Goal: Information Seeking & Learning: Learn about a topic

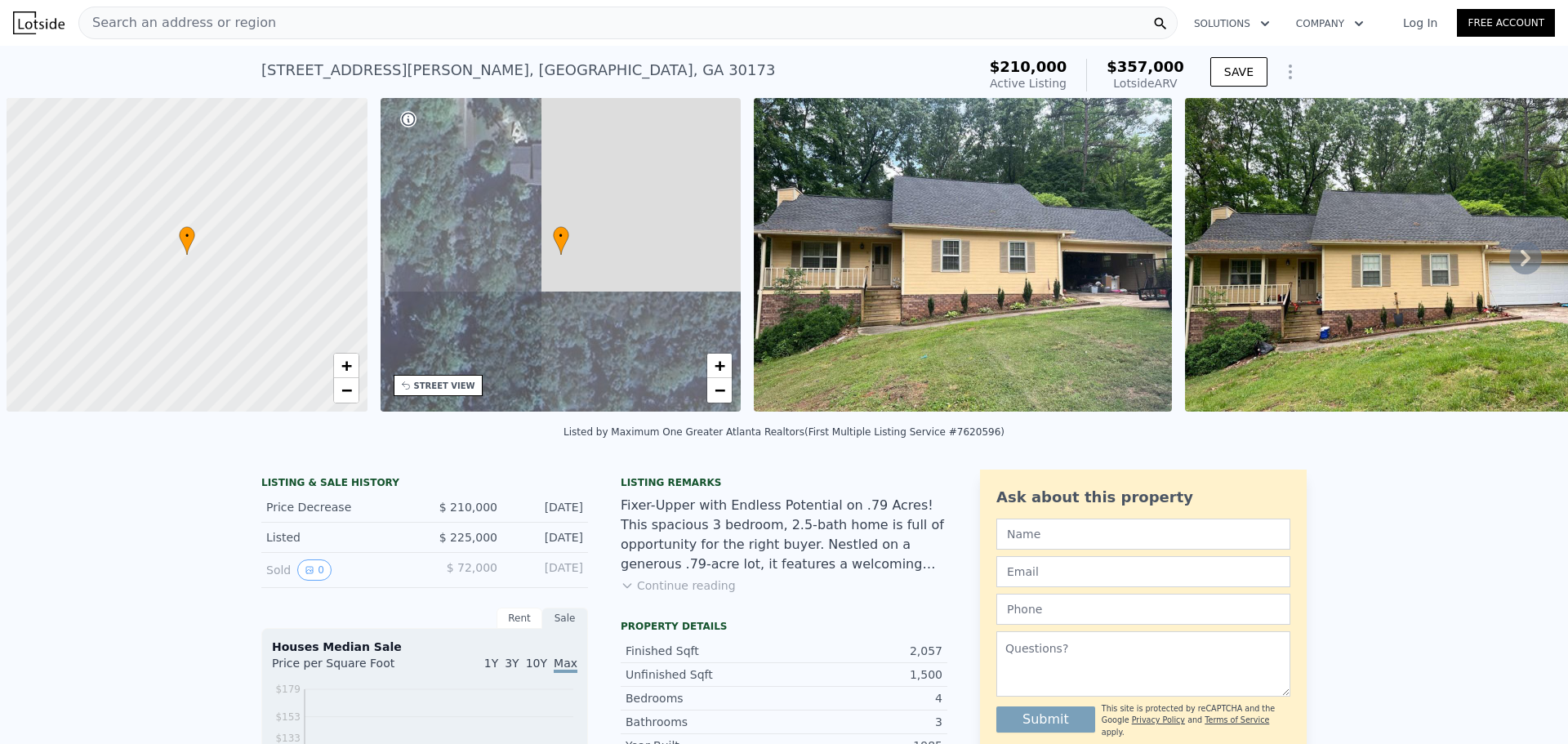
scroll to position [0, 6]
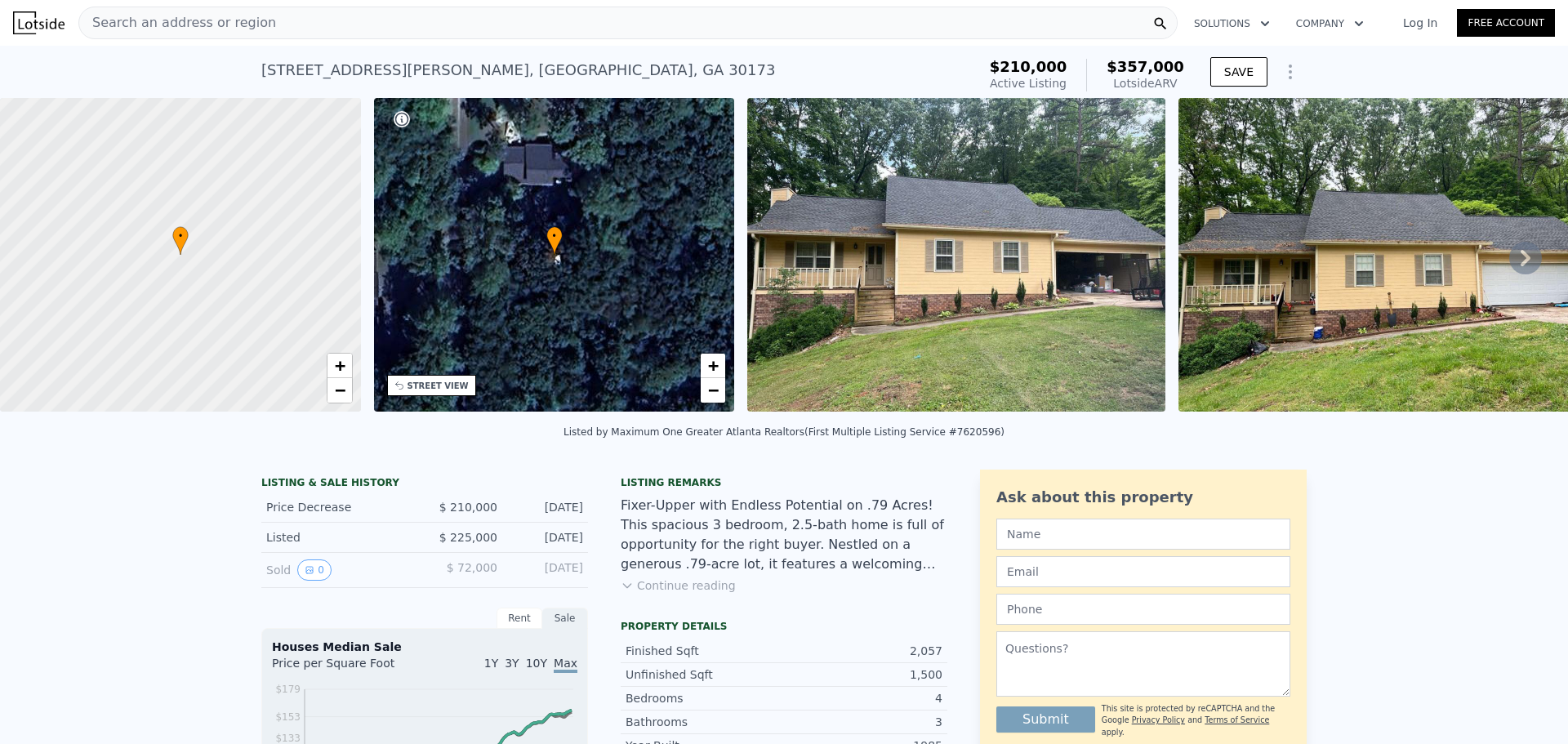
click at [437, 386] on div "STREET VIEW" at bounding box center [438, 386] width 61 height 12
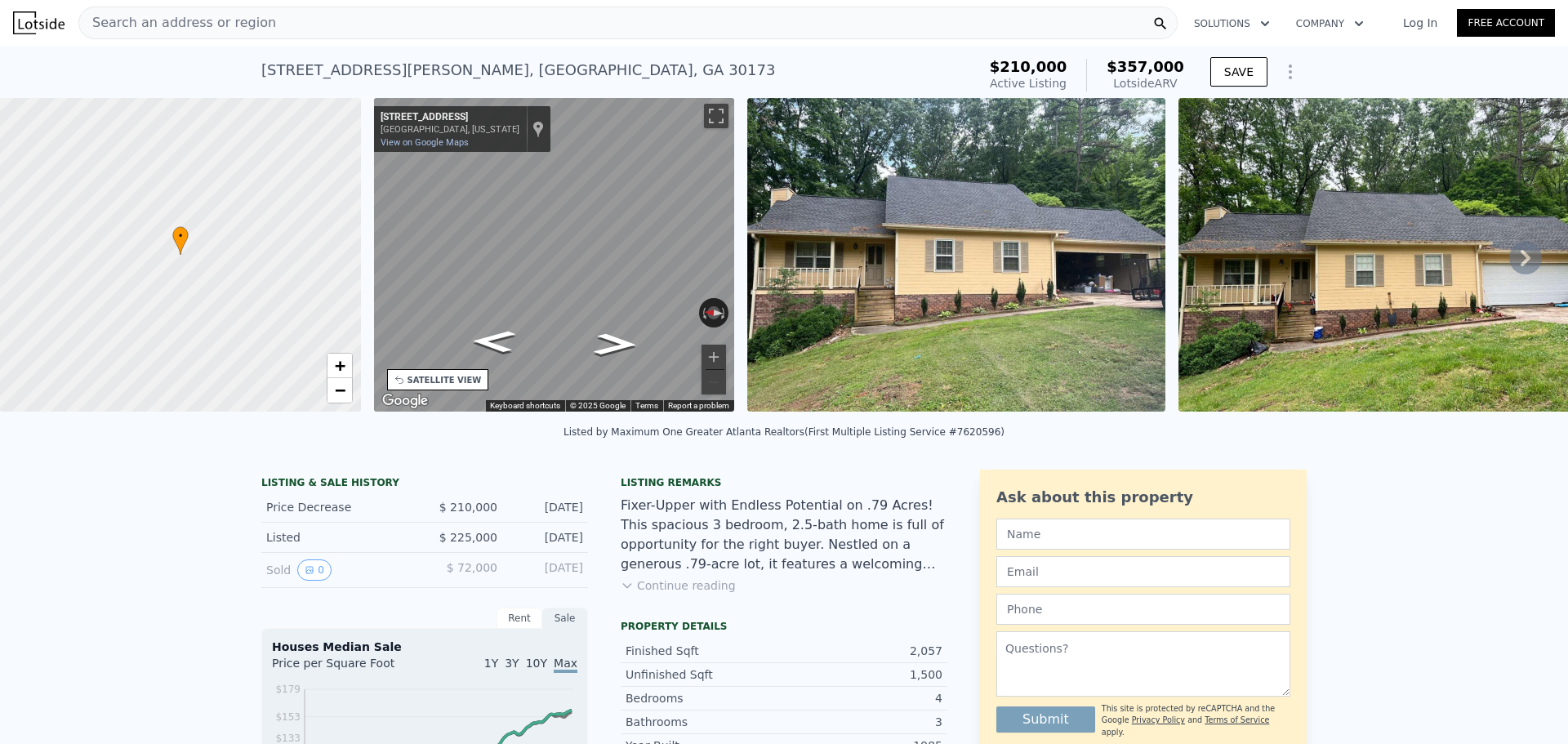
click at [355, 216] on div "• + − • + − STREET VIEW ← Move left → Move right ↑ Move up ↓ Move down + Zoom i…" at bounding box center [784, 258] width 1568 height 319
click at [463, 29] on div "Search an address or region" at bounding box center [628, 22] width 1099 height 33
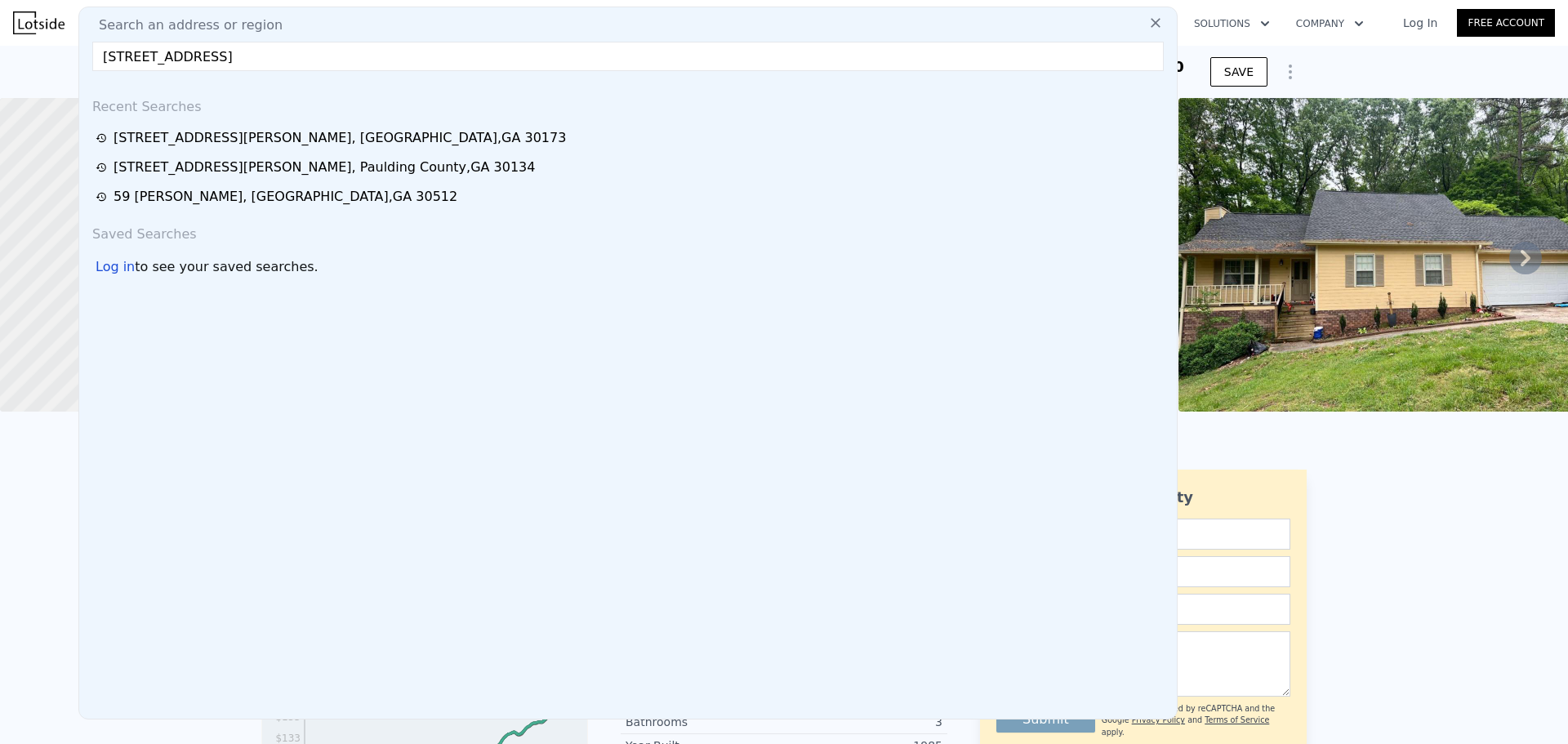
type input "[STREET_ADDRESS]"
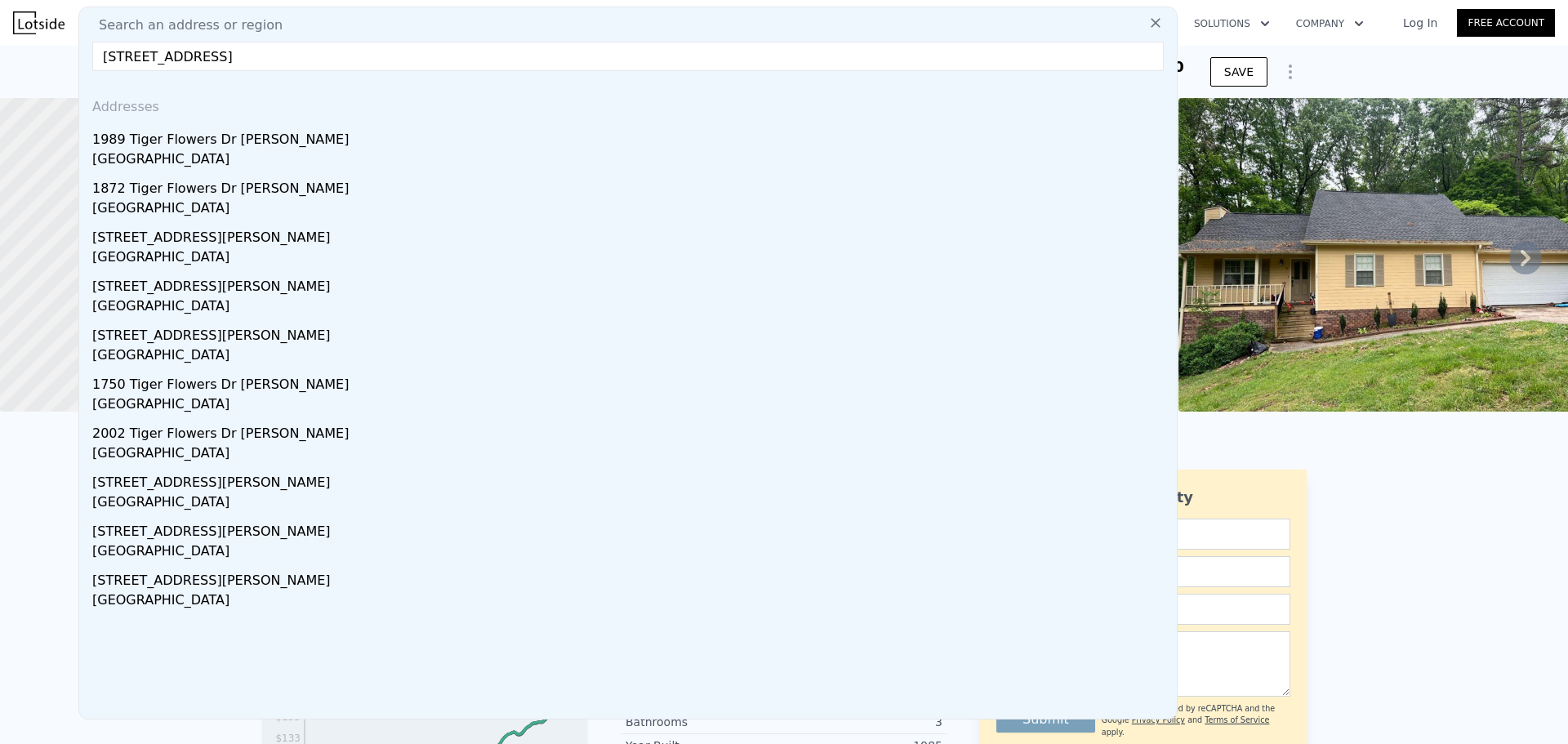
drag, startPoint x: 217, startPoint y: 156, endPoint x: 290, endPoint y: 42, distance: 135.4
click at [217, 155] on div "[GEOGRAPHIC_DATA]" at bounding box center [632, 161] width 1078 height 23
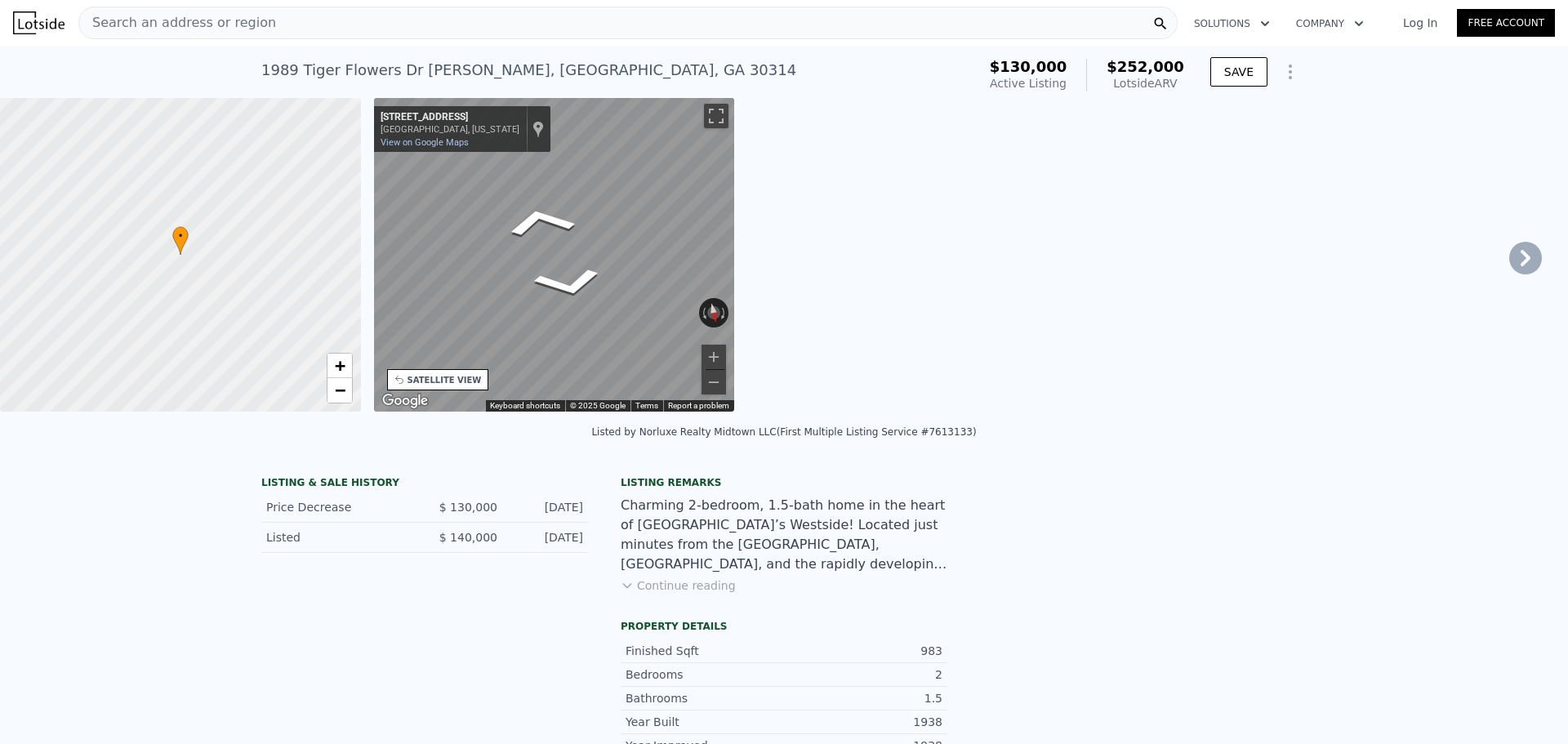
type input "3"
type input "6"
type input "1"
type input "884"
type input "2600"
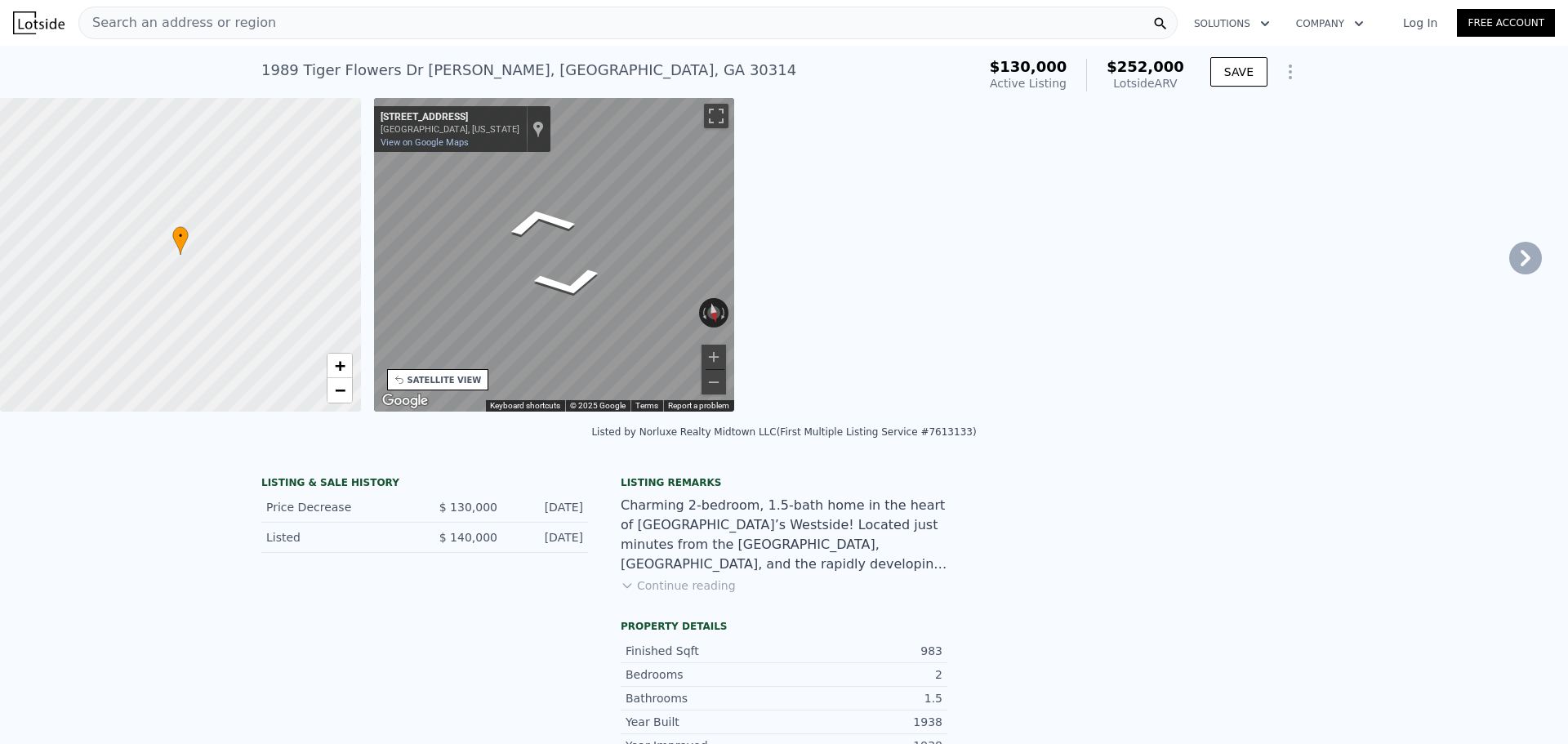
type input "7492.32"
type input "14853.96"
type input "$ 252,000"
type input "5"
type input "$ 98,402"
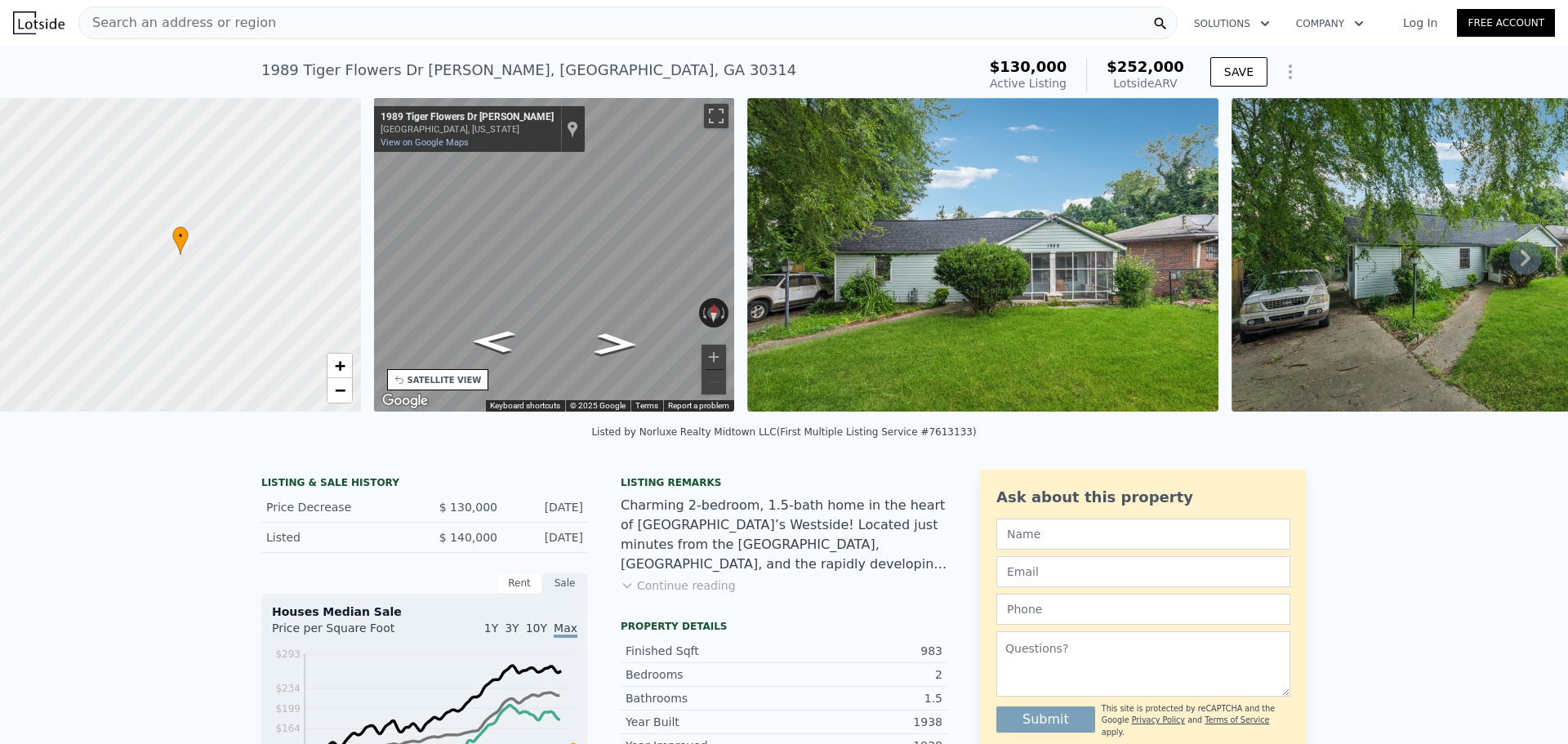
click at [285, 258] on div "• + − • + − STREET VIEW ← Move left → Move right ↑ Move up ↓ Move down + Zoom i…" at bounding box center [784, 258] width 1568 height 319
click at [484, 23] on div "Search an address or region" at bounding box center [628, 22] width 1099 height 33
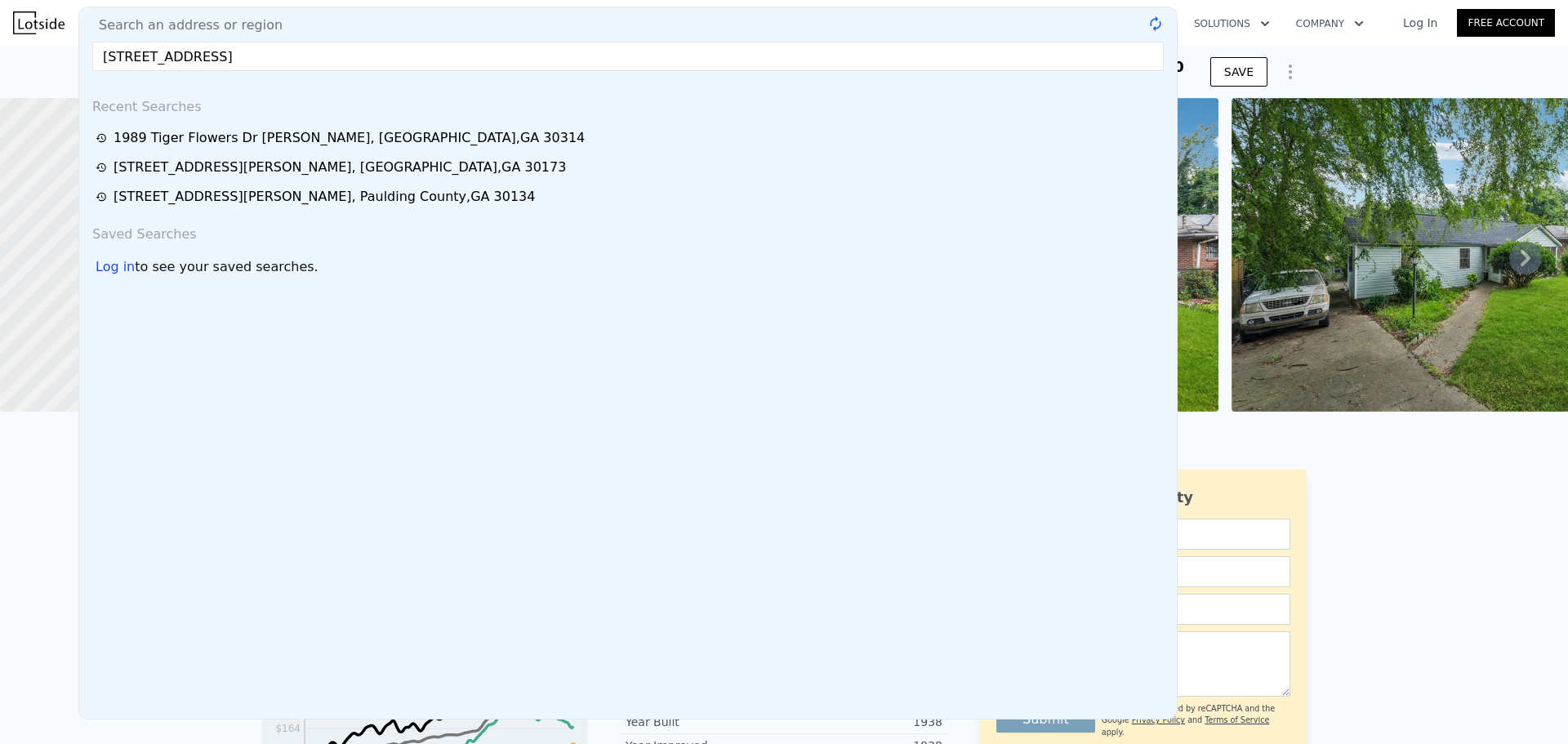
type input "[STREET_ADDRESS]"
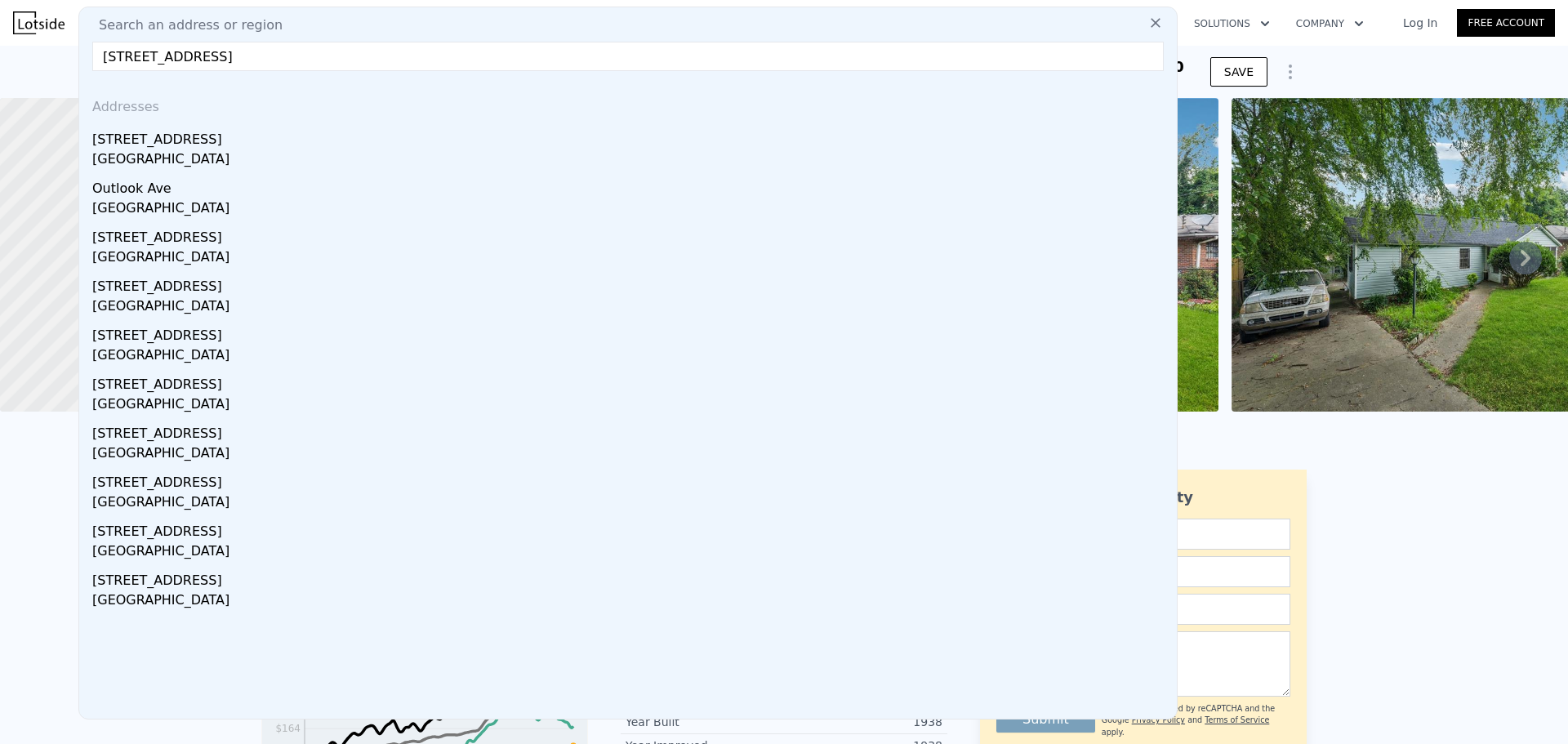
click at [281, 134] on div "[STREET_ADDRESS]" at bounding box center [632, 137] width 1078 height 26
